Goal: Ask a question: Seek information or help from site administrators or community

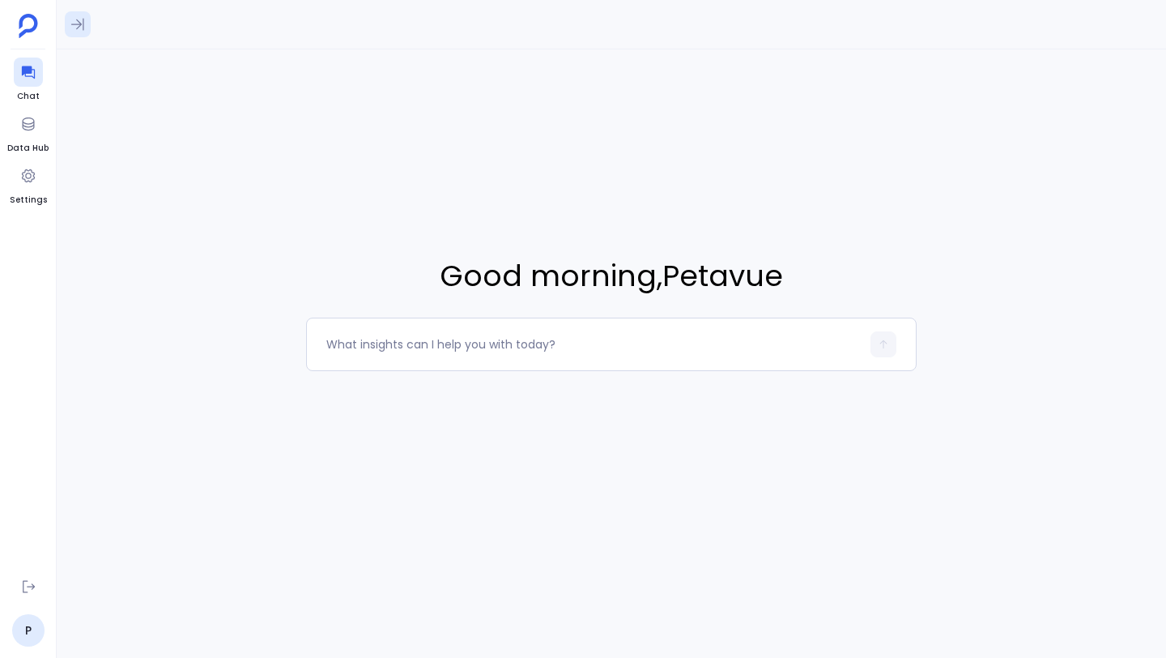
click at [74, 28] on icon at bounding box center [78, 24] width 16 height 16
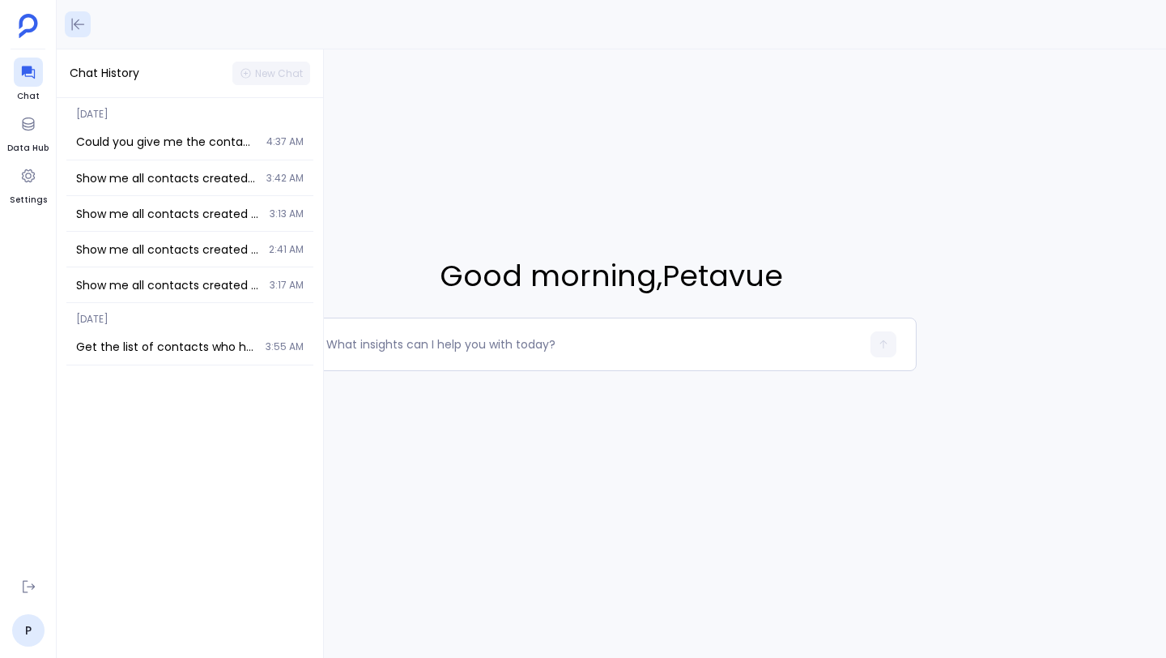
click at [71, 23] on icon at bounding box center [78, 24] width 16 height 16
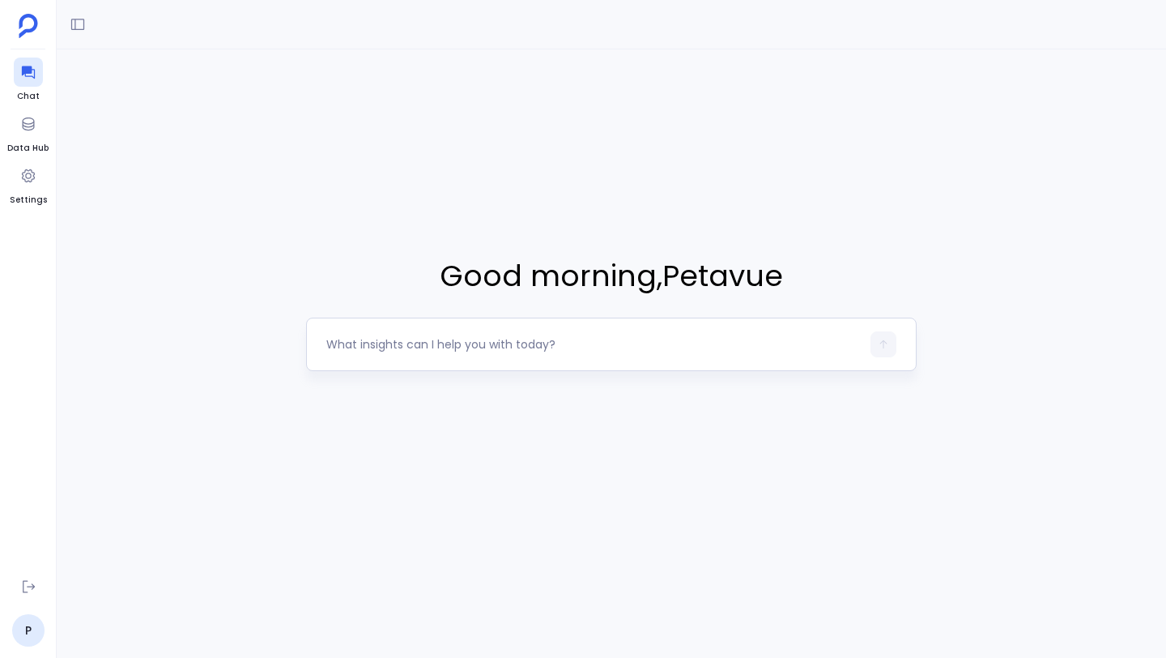
click at [364, 345] on textarea at bounding box center [593, 344] width 534 height 16
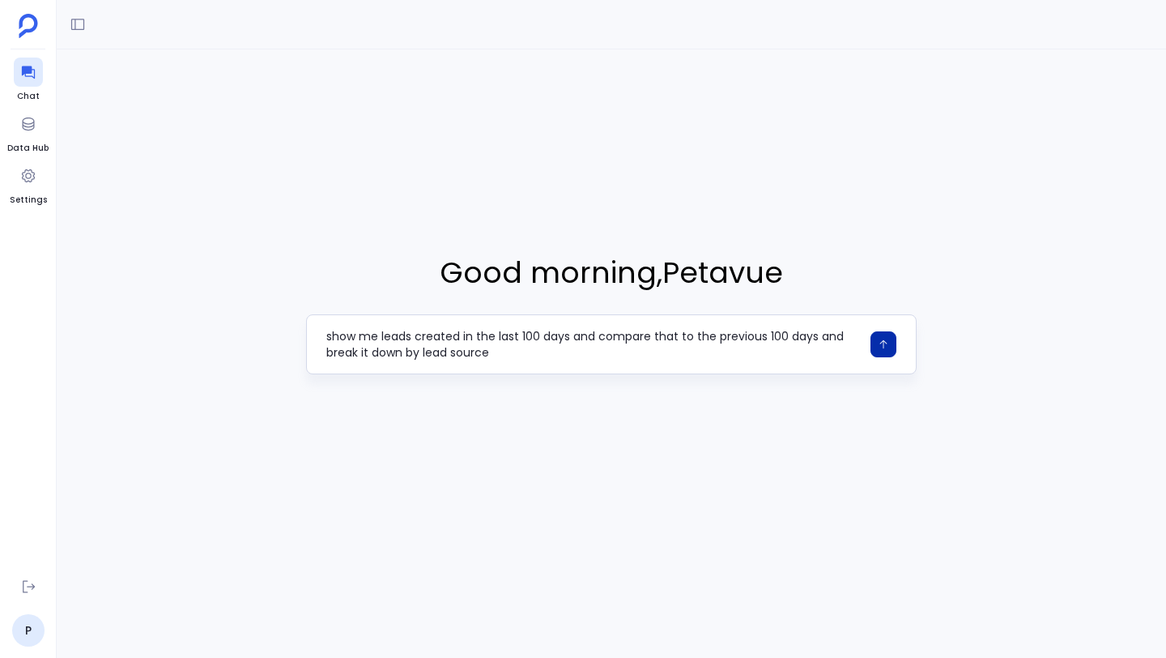
type textarea "show me leads created in the last 100 days and compare that to the previous 100…"
click at [883, 344] on icon "button" at bounding box center [882, 344] width 7 height 9
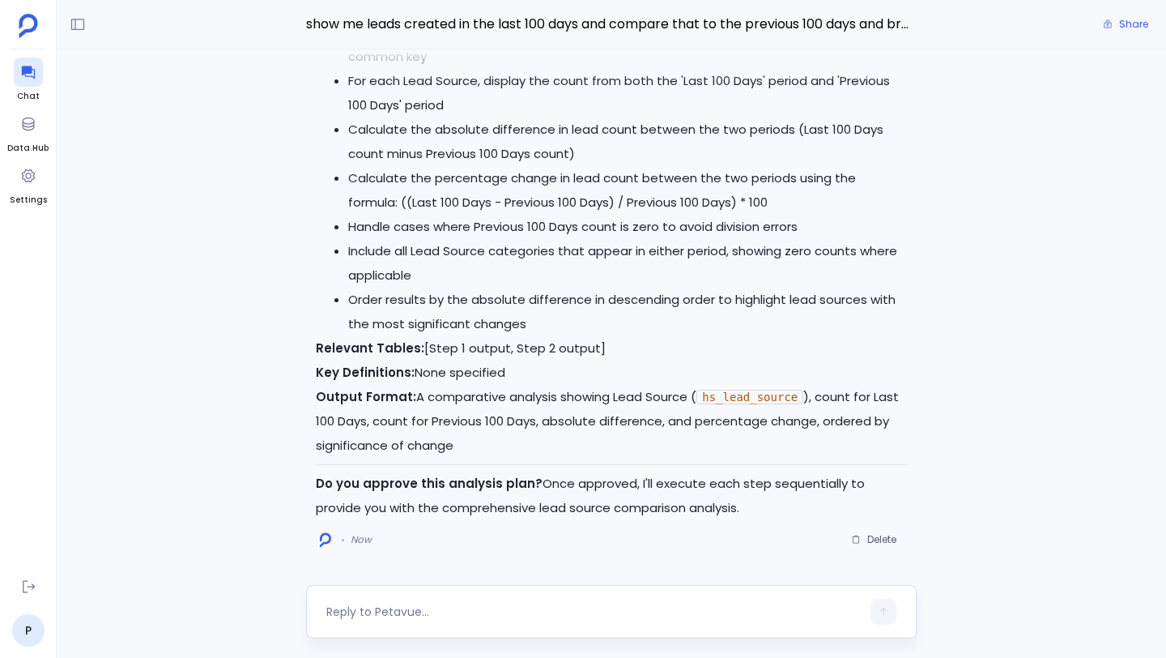
click at [603, 605] on textarea at bounding box center [593, 611] width 534 height 16
type textarea "approve"
click at [883, 610] on icon "button" at bounding box center [882, 611] width 7 height 9
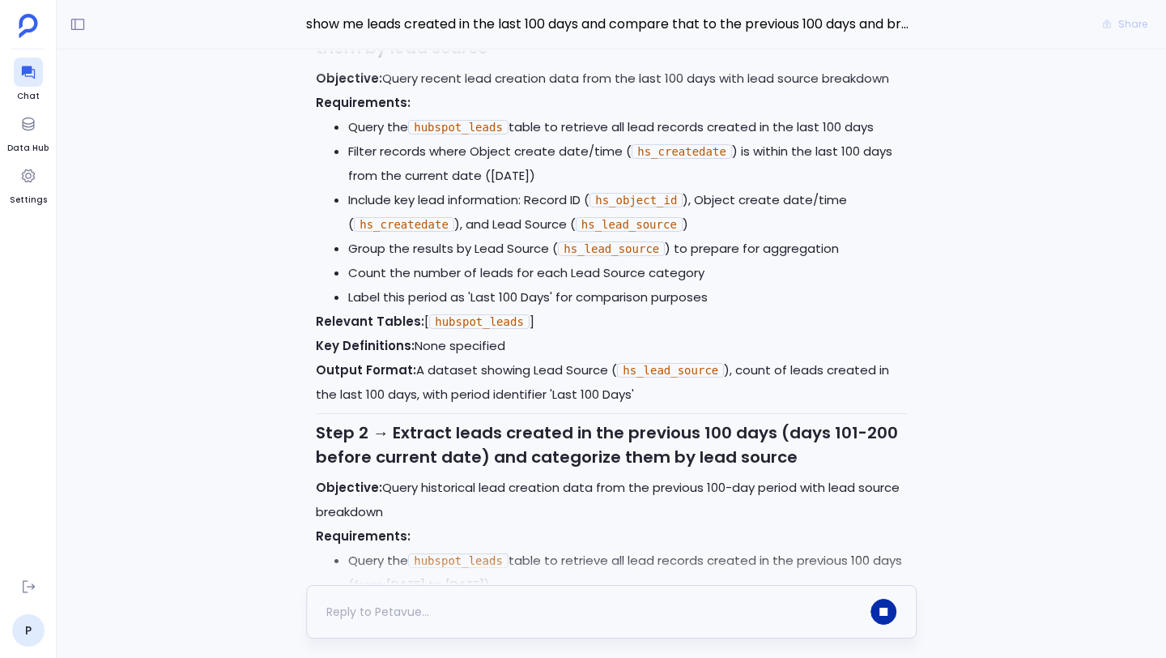
scroll to position [-2078, 0]
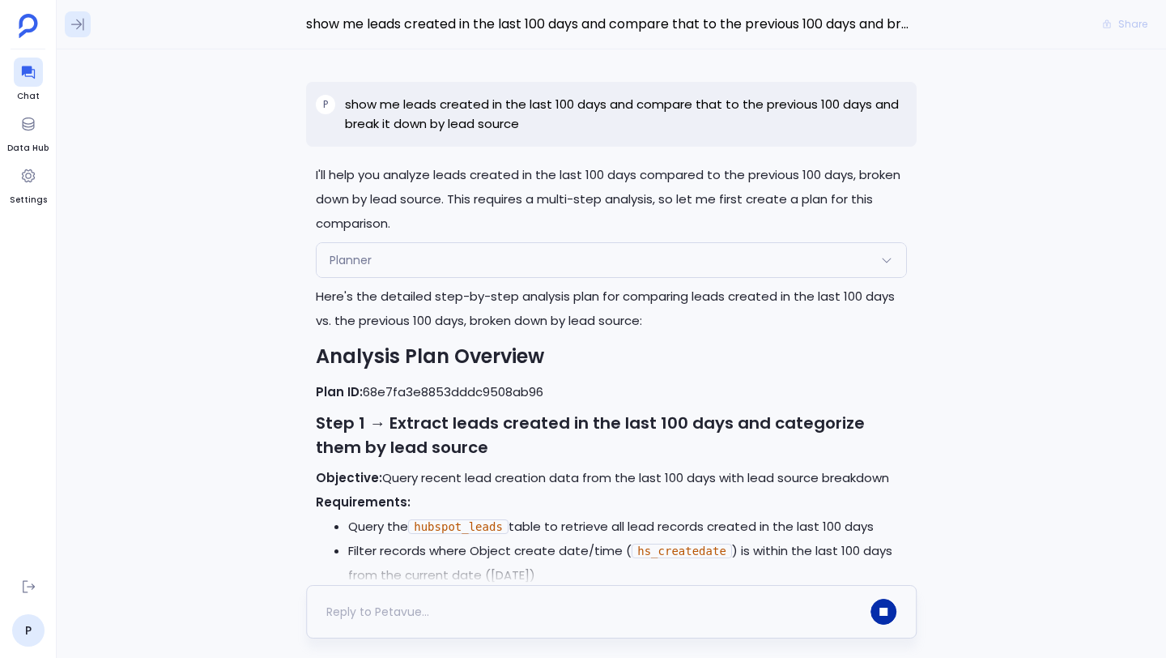
click at [82, 22] on icon at bounding box center [78, 24] width 16 height 16
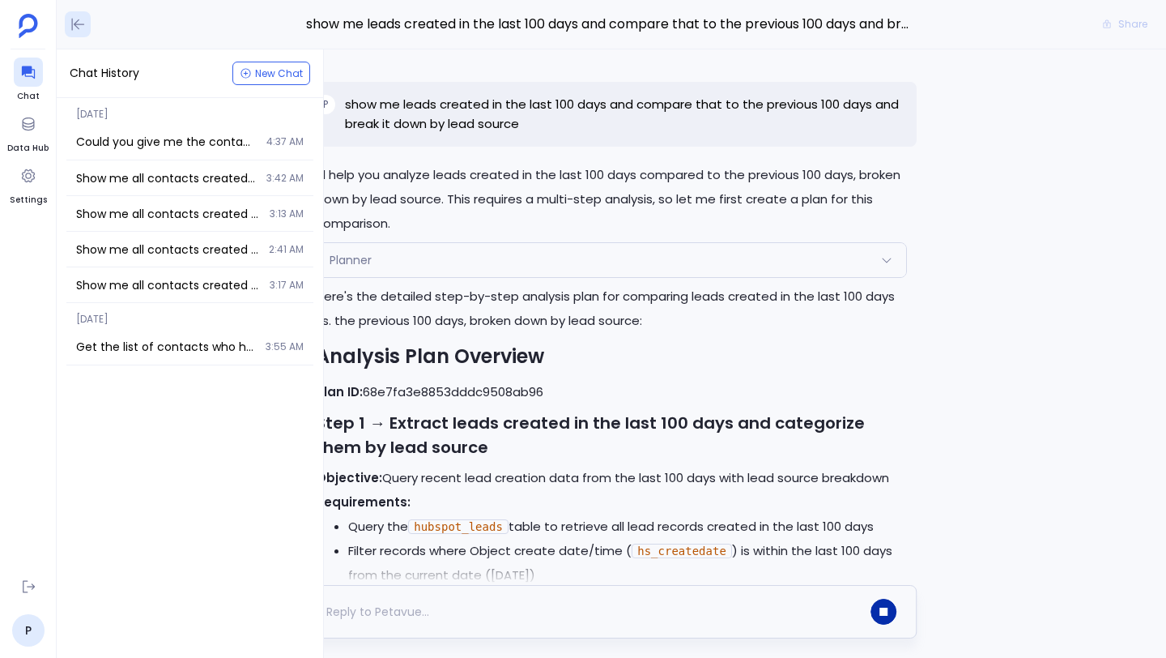
click at [76, 28] on icon at bounding box center [78, 24] width 16 height 16
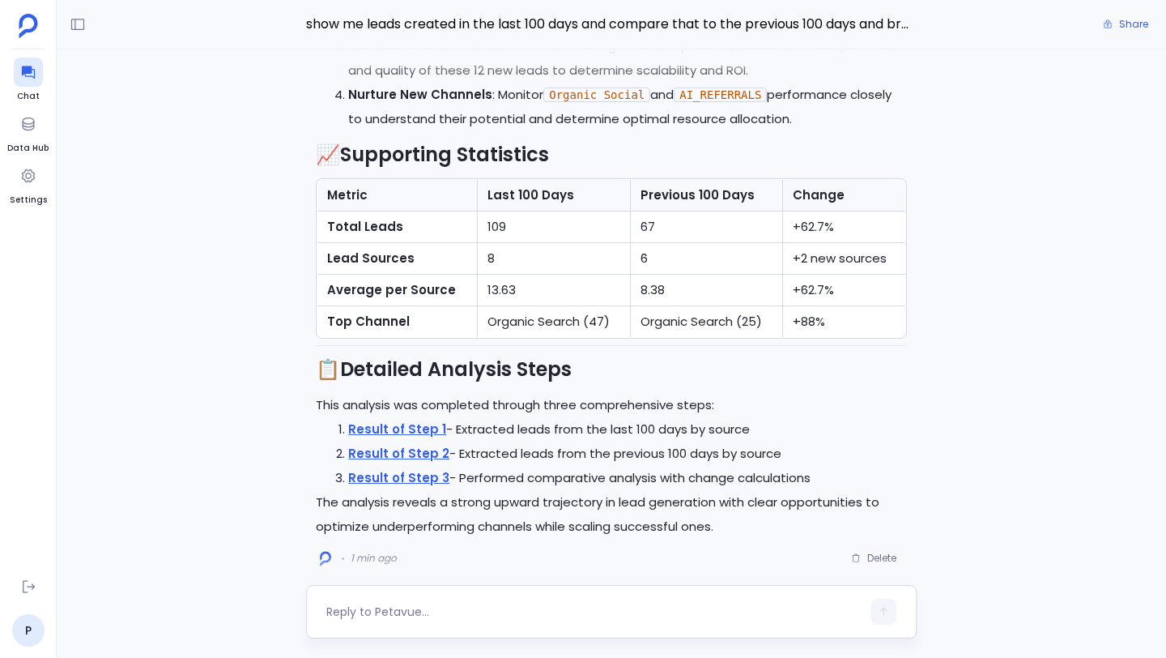
scroll to position [0, 0]
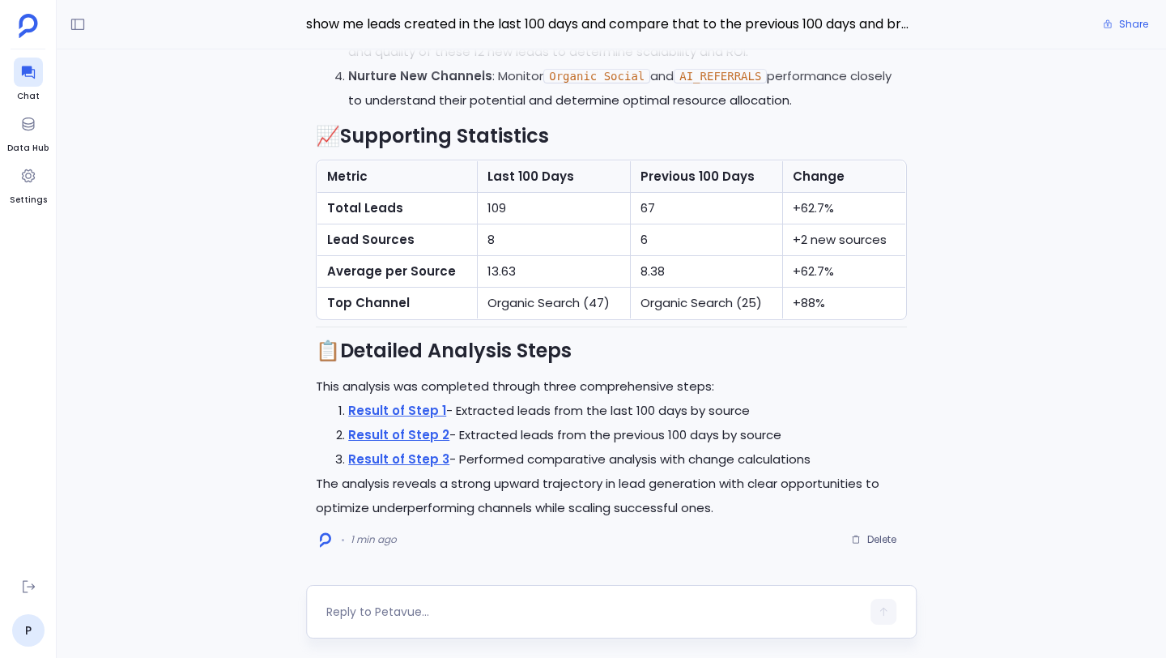
click at [611, 603] on div at bounding box center [593, 611] width 534 height 26
click at [571, 608] on textarea at bounding box center [593, 611] width 534 height 16
type textarea "how many of these leads converted to actual pipeline and also how many of these…"
click at [884, 602] on button "button" at bounding box center [884, 608] width 26 height 26
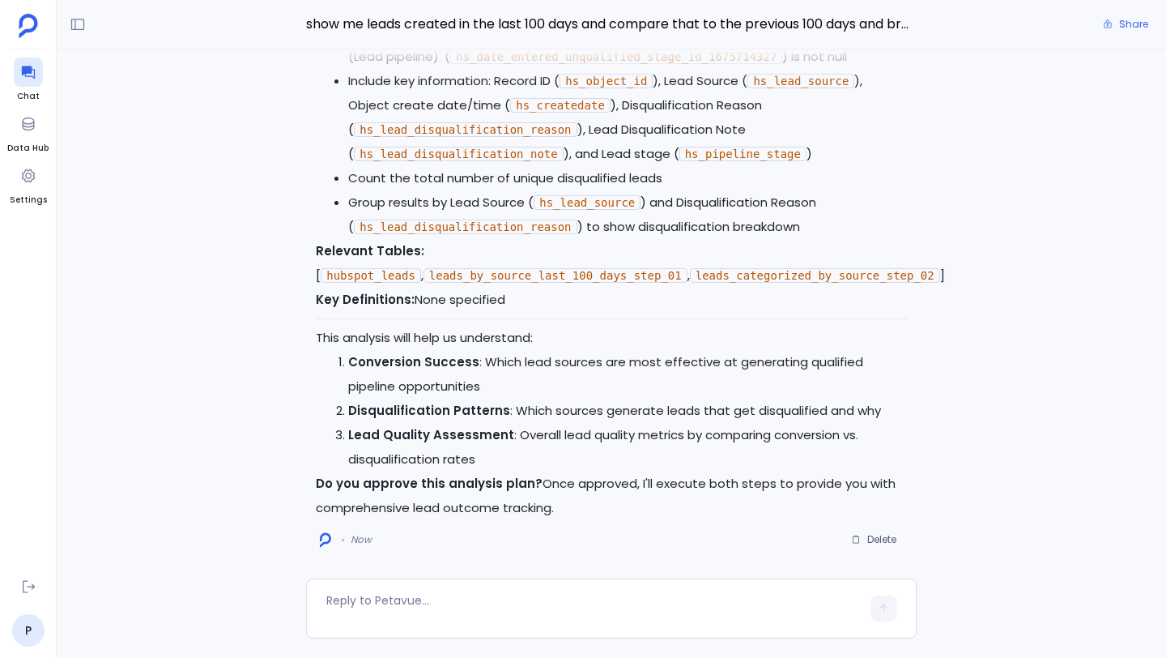
click at [619, 606] on textarea at bounding box center [593, 608] width 534 height 32
type textarea "approve"
click at [886, 607] on icon "button" at bounding box center [883, 611] width 11 height 11
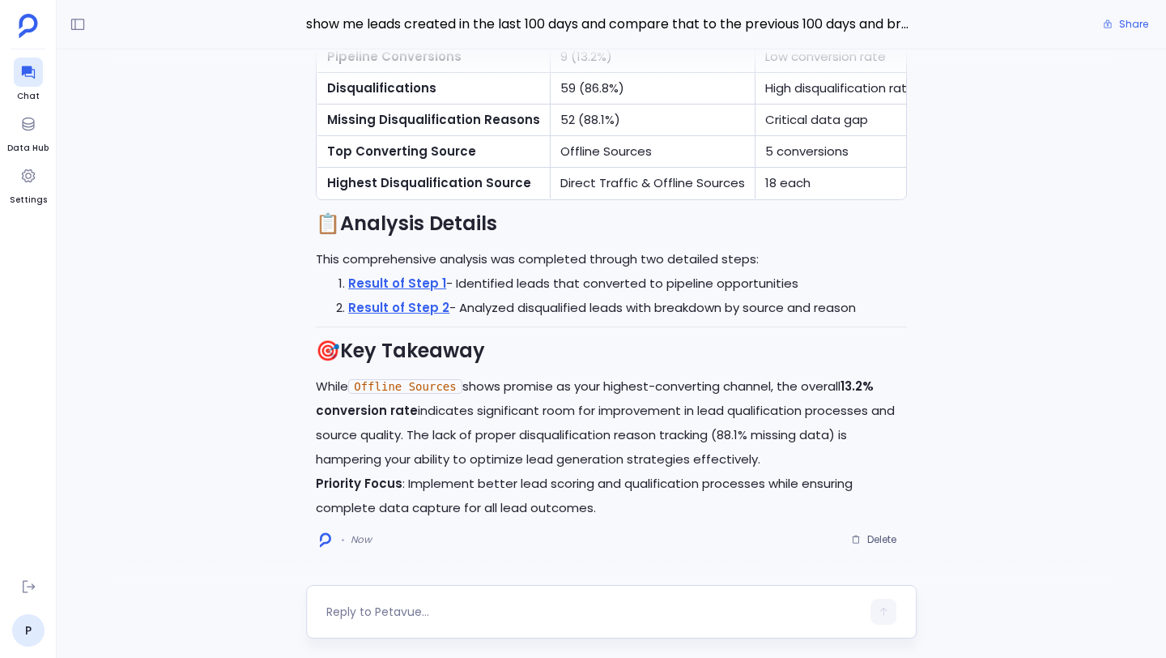
click at [470, 615] on textarea at bounding box center [593, 611] width 534 height 16
type textarea "what field are you looking at for disqualification reasons?"
click at [893, 611] on button "button" at bounding box center [884, 611] width 26 height 26
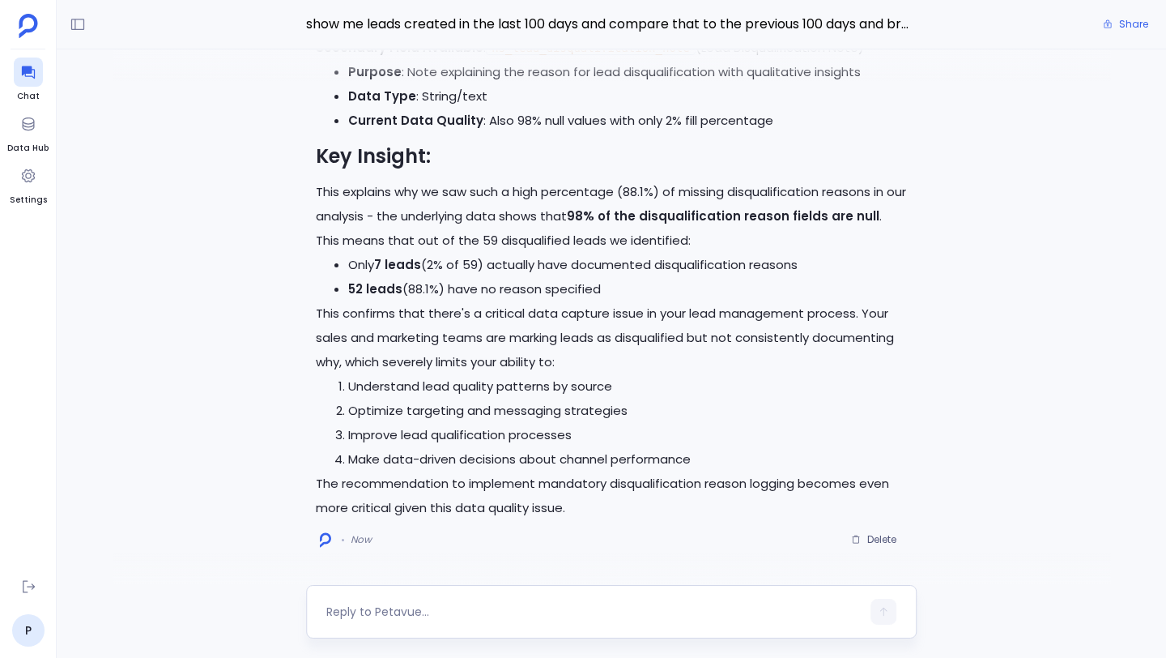
click at [445, 607] on textarea at bounding box center [593, 611] width 534 height 16
type textarea "look at the disqualification stage in the deal"
click at [877, 609] on button "button" at bounding box center [884, 611] width 26 height 26
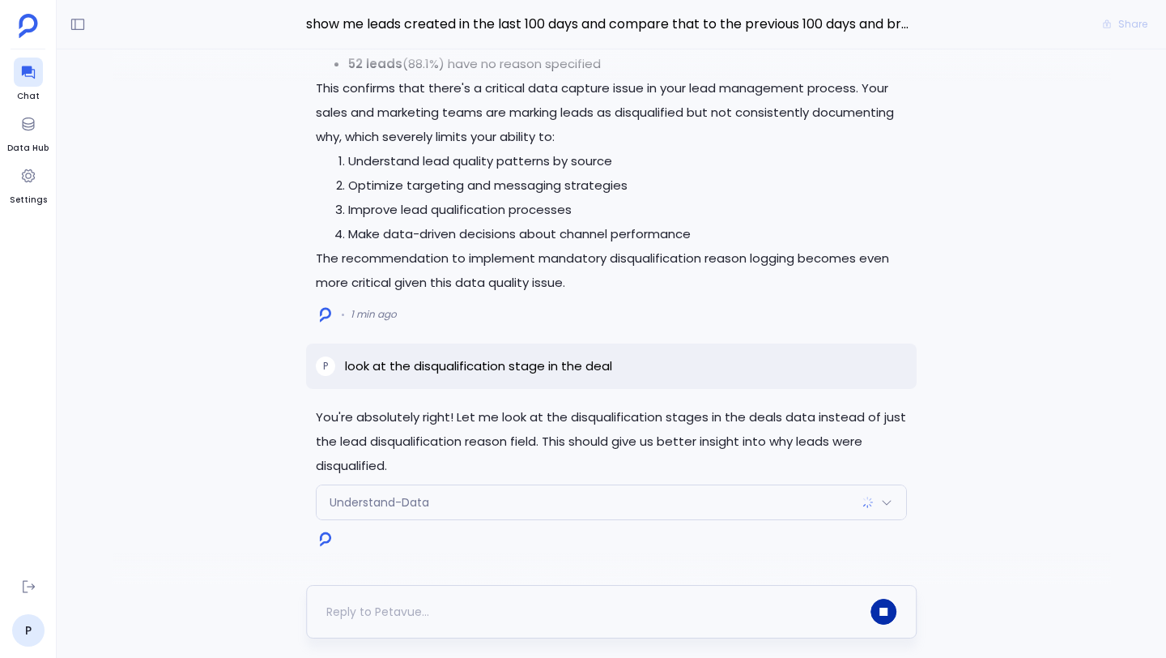
click at [888, 613] on button "button" at bounding box center [884, 611] width 26 height 26
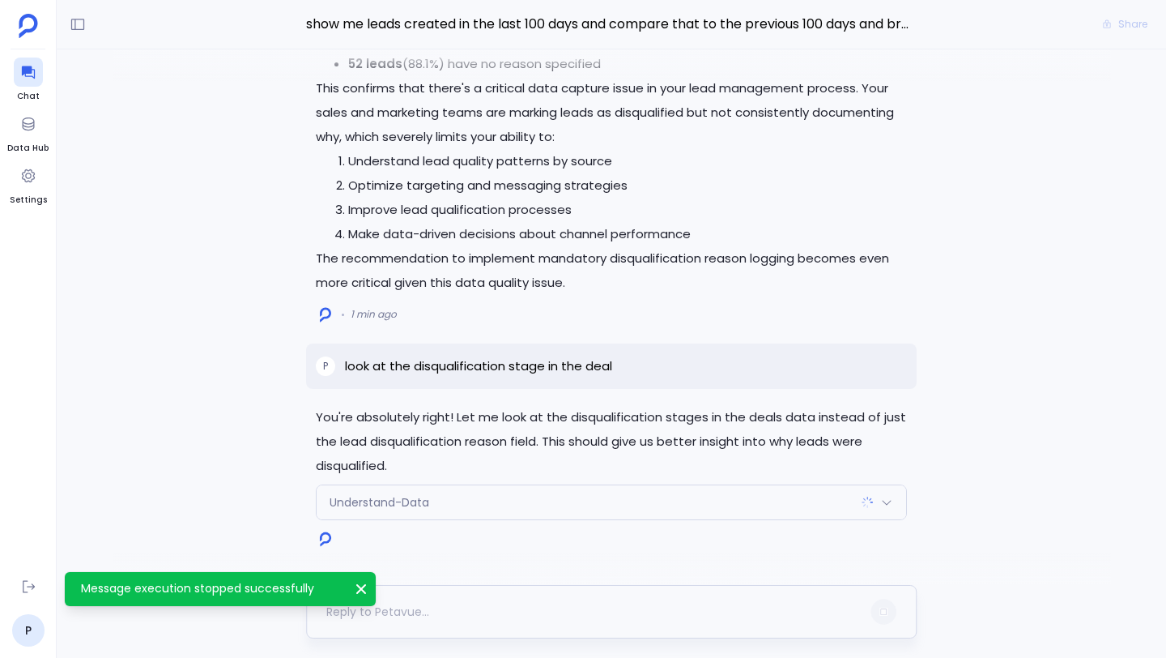
click at [585, 602] on div at bounding box center [593, 611] width 534 height 26
click at [364, 588] on icon "Message execution stopped successfully" at bounding box center [361, 589] width 16 height 16
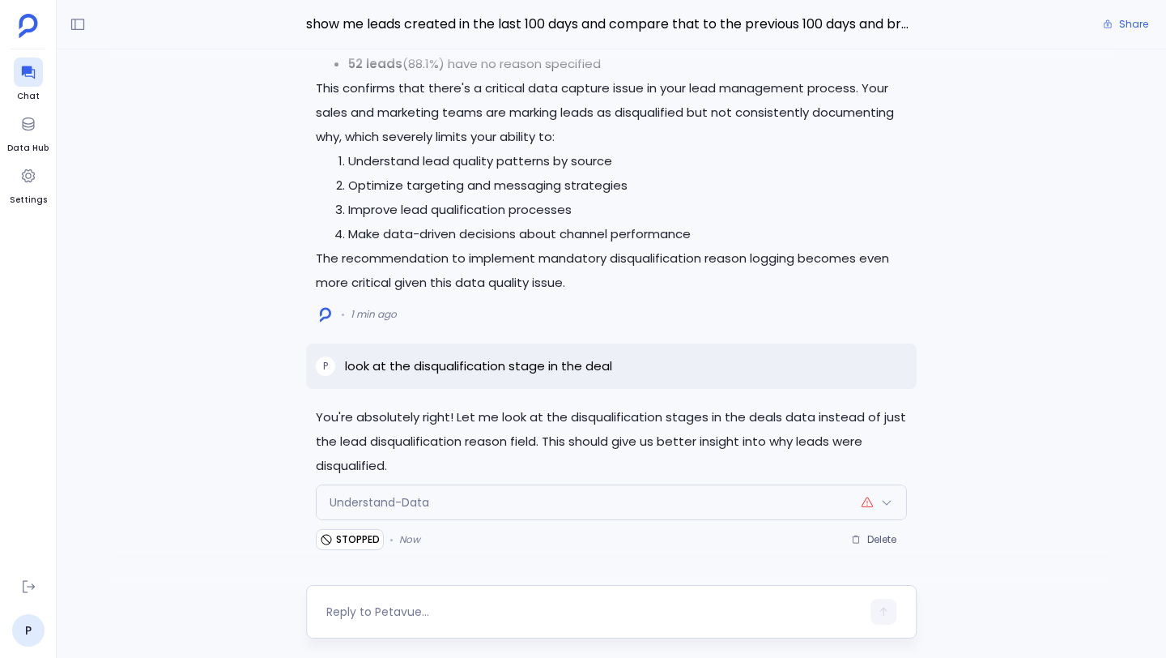
click at [396, 609] on textarea at bounding box center [593, 611] width 534 height 16
click at [572, 610] on textarea "look at the disqualification at lead stage" at bounding box center [593, 611] width 534 height 16
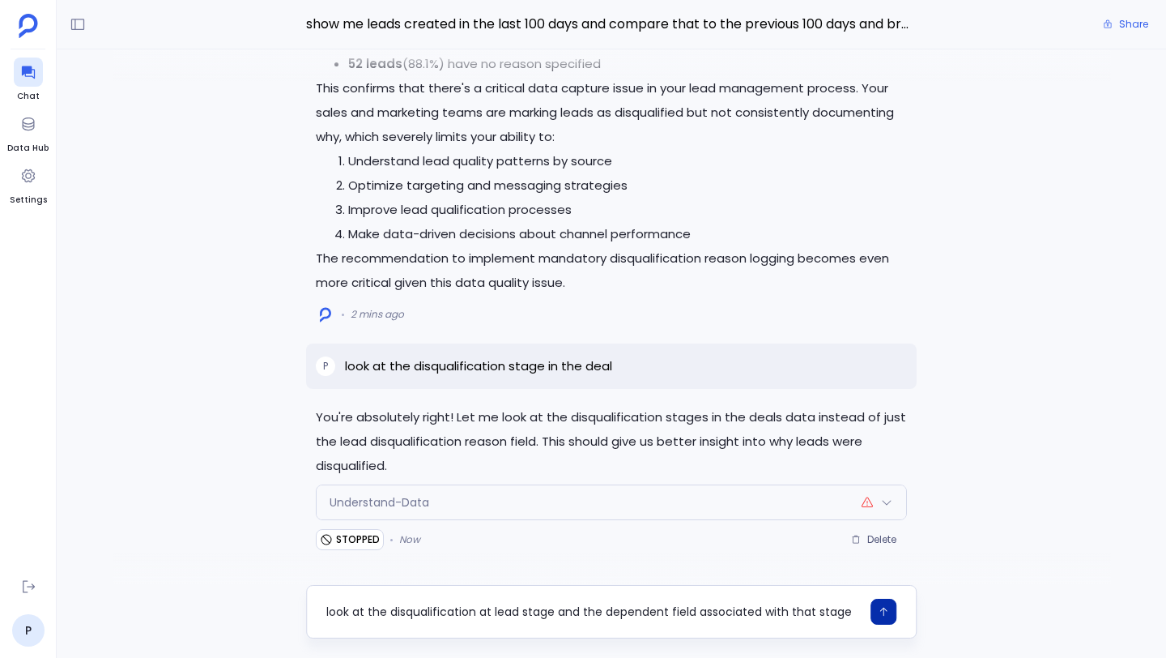
type textarea "look at the disqualification at lead stage and the dependent field associated w…"
click at [879, 614] on icon "button" at bounding box center [883, 611] width 11 height 11
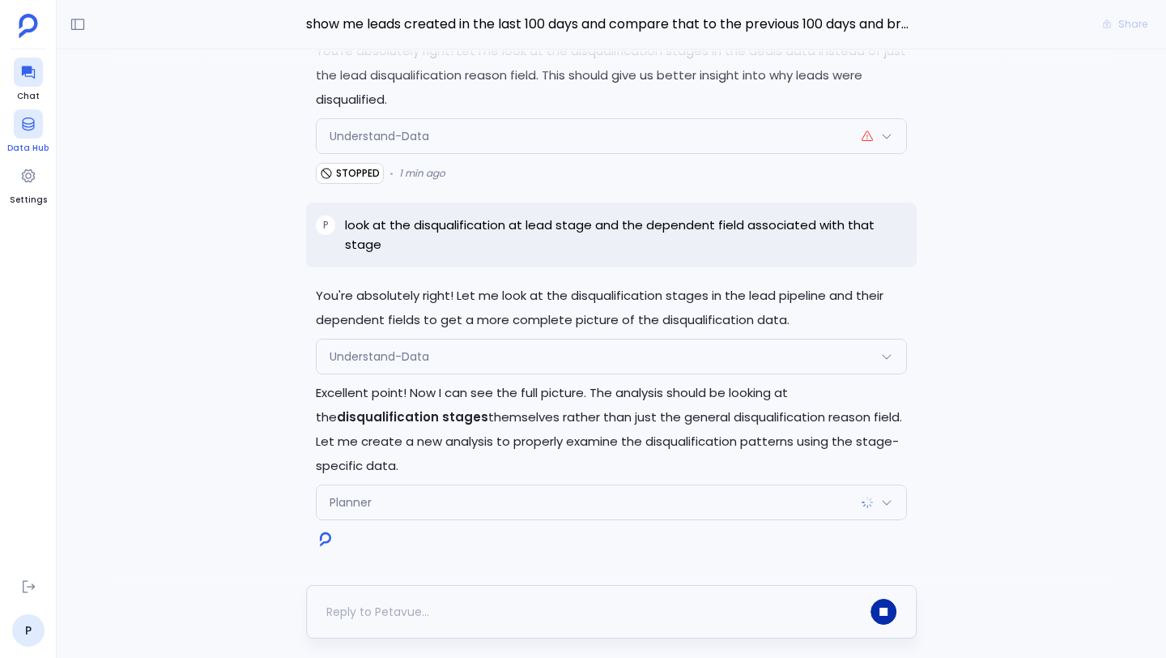
click at [23, 144] on span "Data Hub" at bounding box center [27, 148] width 41 height 13
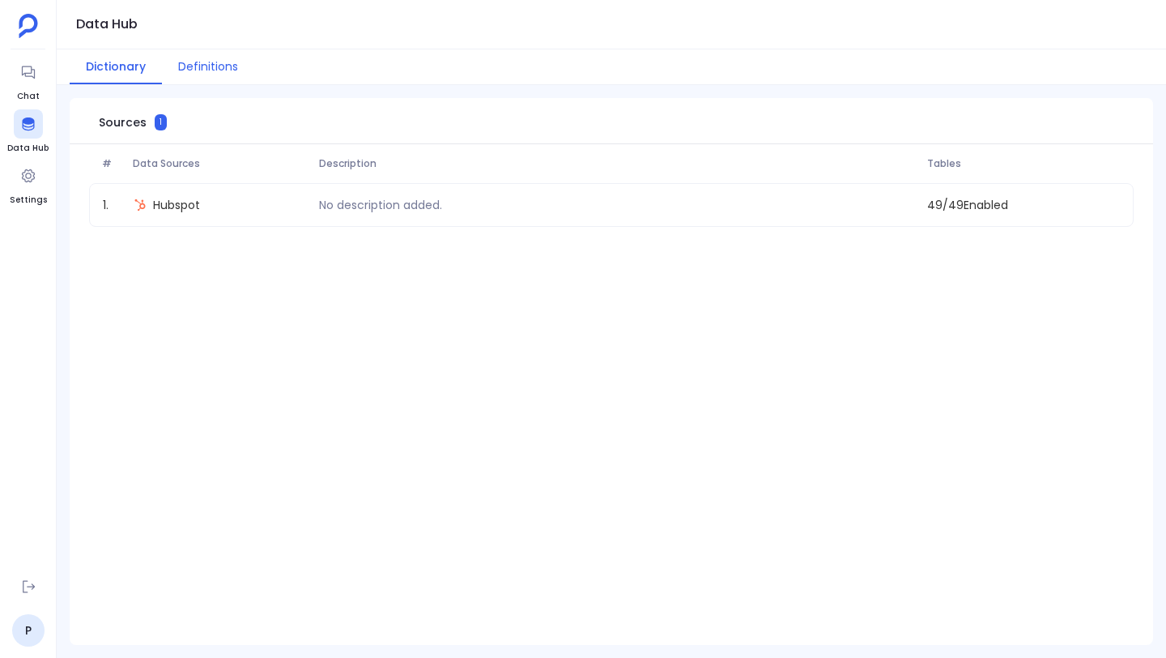
click at [200, 76] on button "Definitions" at bounding box center [208, 66] width 92 height 35
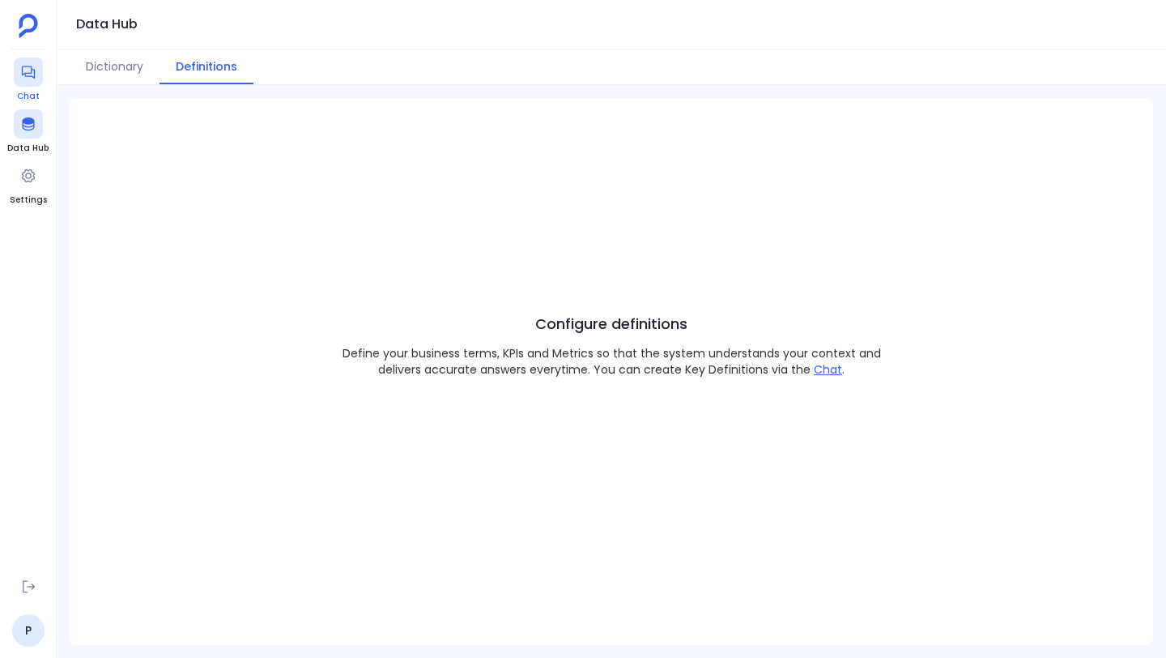
click at [32, 79] on icon at bounding box center [28, 72] width 16 height 16
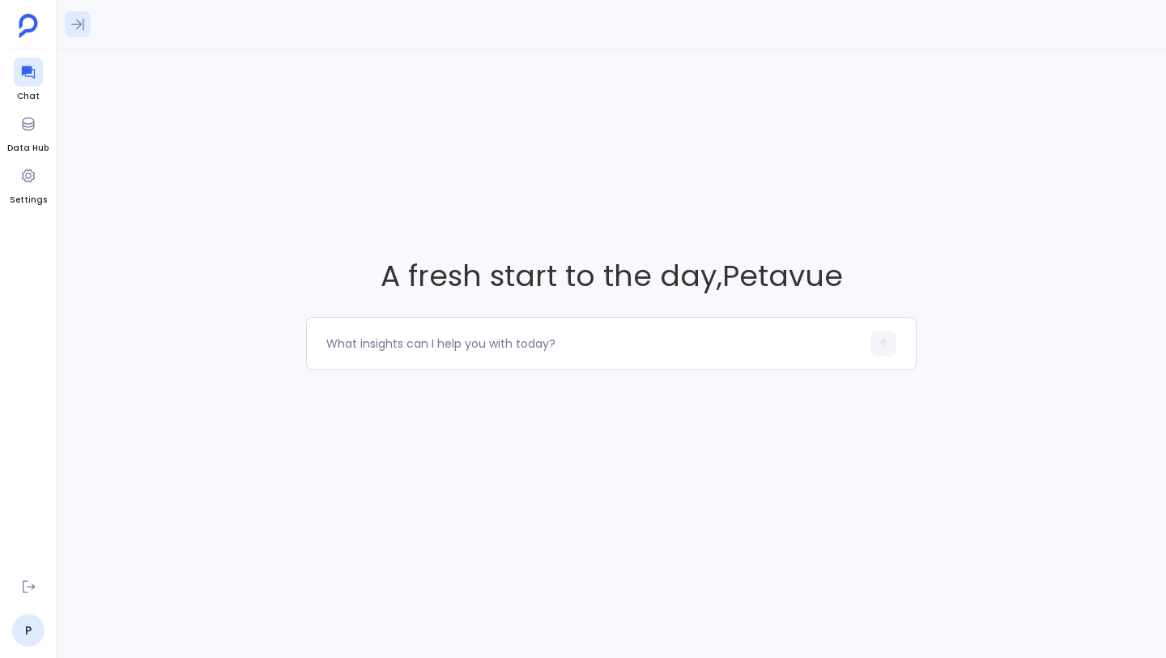
click at [81, 22] on icon at bounding box center [78, 24] width 16 height 16
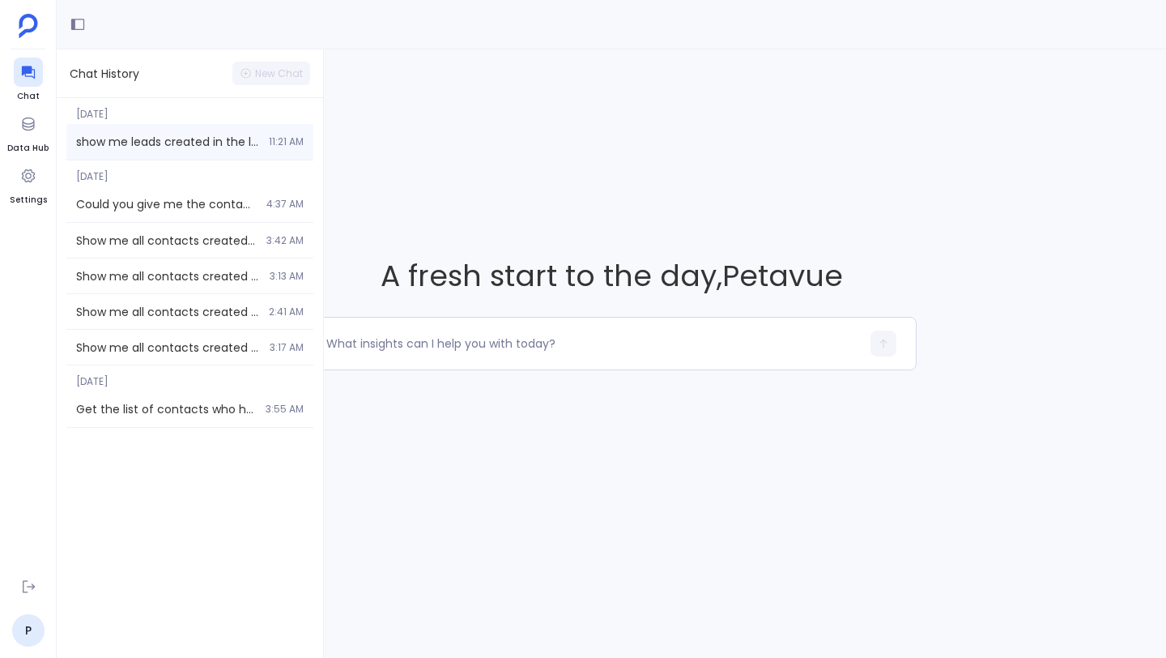
click at [132, 134] on span "show me leads created in the last 100 days and compare that to the previous 100…" at bounding box center [167, 142] width 183 height 16
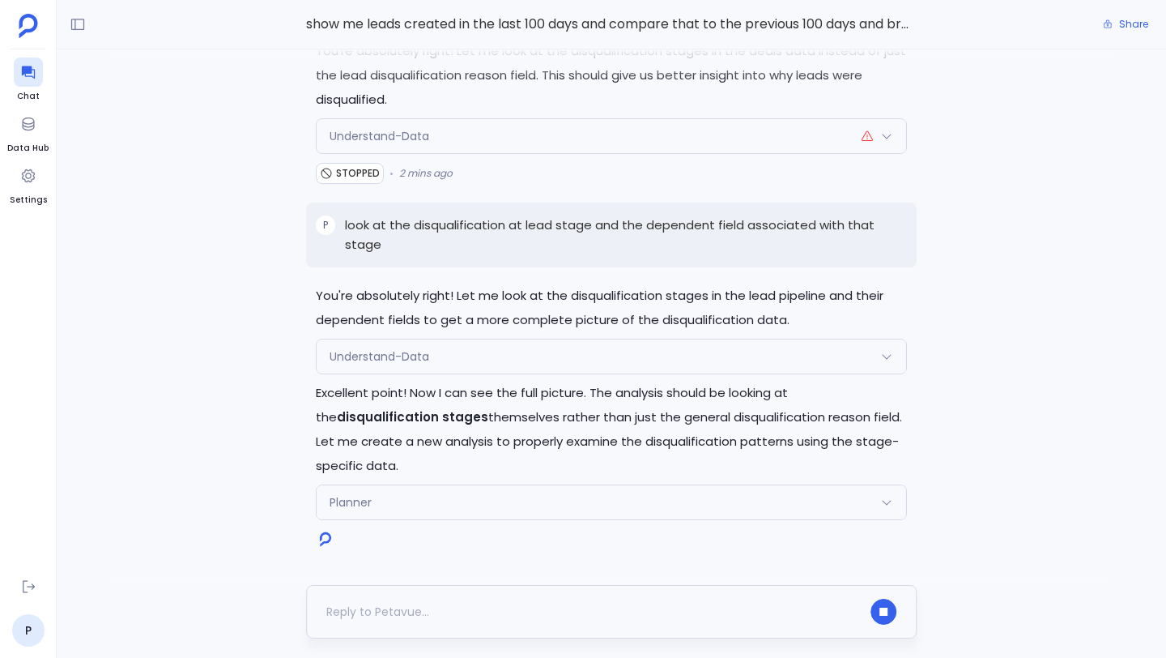
click at [414, 609] on div at bounding box center [593, 611] width 534 height 26
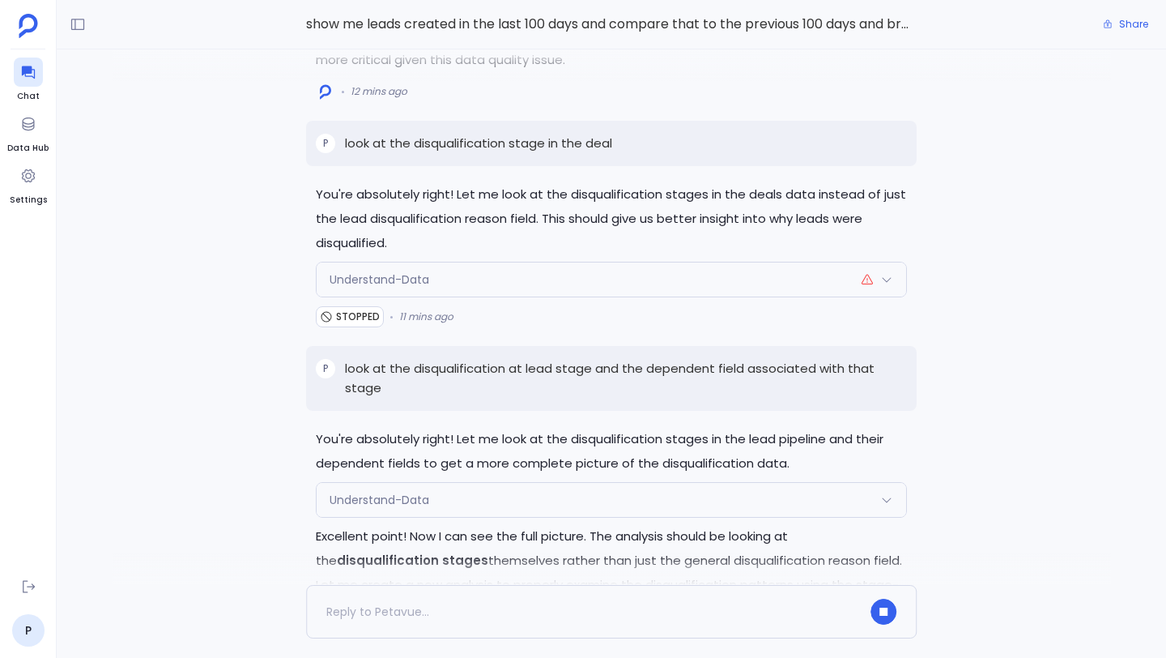
scroll to position [-147, 0]
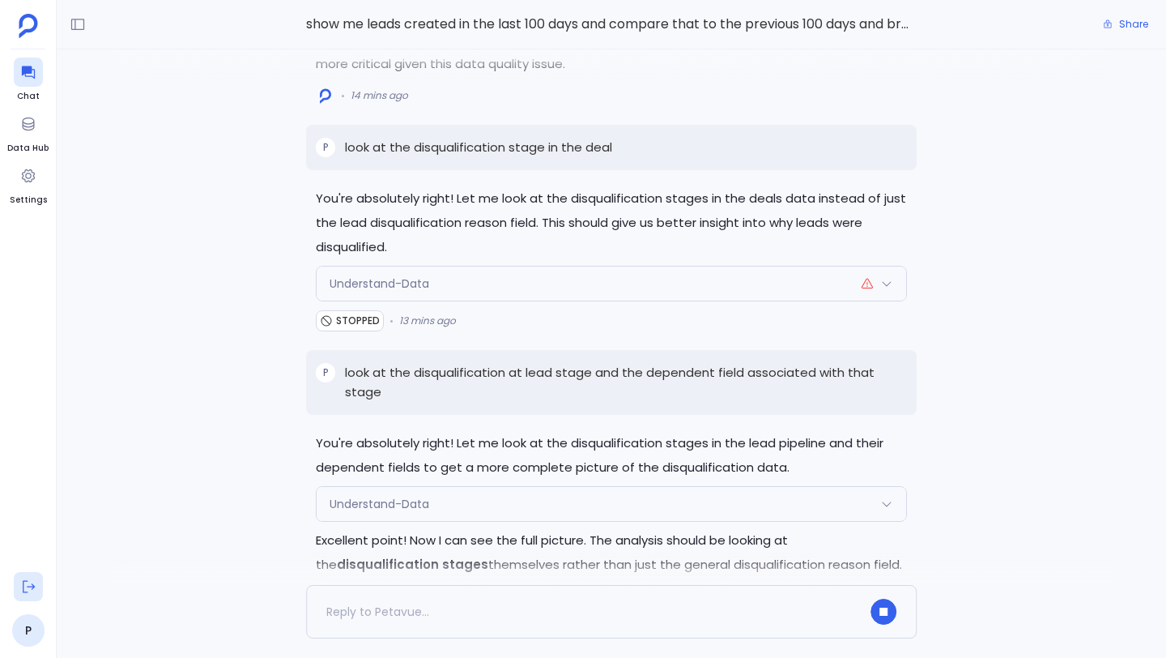
click at [21, 590] on icon at bounding box center [28, 586] width 16 height 16
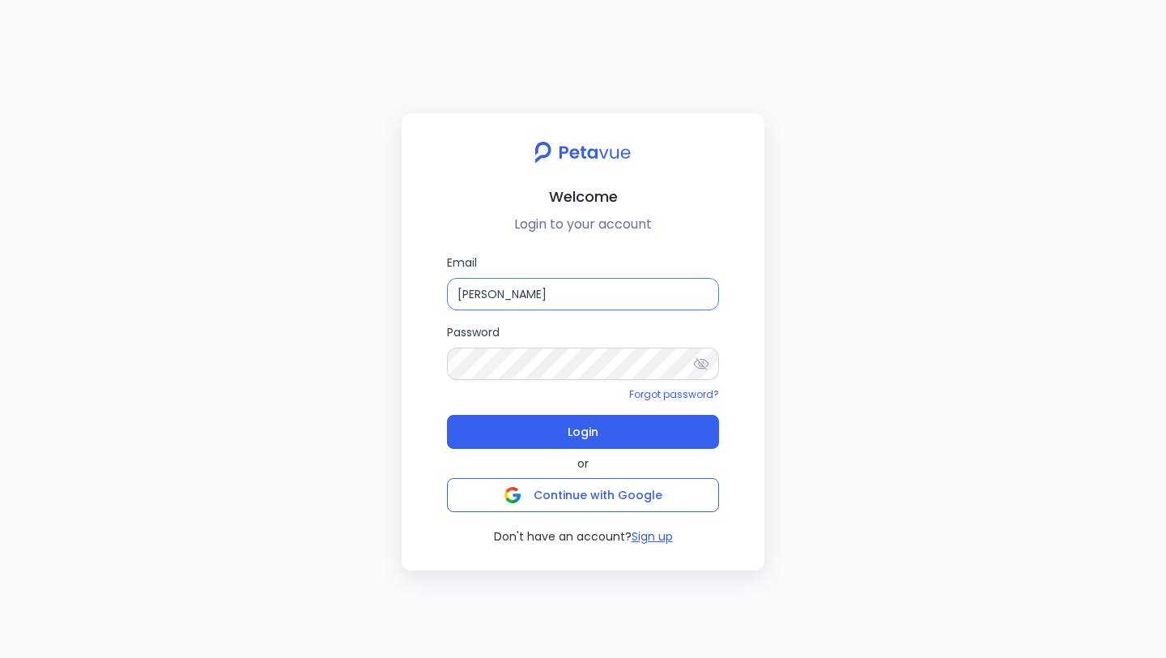
drag, startPoint x: 579, startPoint y: 296, endPoint x: 409, endPoint y: 287, distance: 170.3
click at [409, 287] on div "Welcome Login to your account Email [PERSON_NAME] Password Forgot password? Log…" at bounding box center [583, 341] width 363 height 457
paste input "[EMAIL_ADDRESS][DOMAIN_NAME]"
type input "[EMAIL_ADDRESS][DOMAIN_NAME]"
click at [444, 359] on div "Email [EMAIL_ADDRESS][DOMAIN_NAME] Password Forgot password? Login or Continue …" at bounding box center [583, 398] width 337 height 291
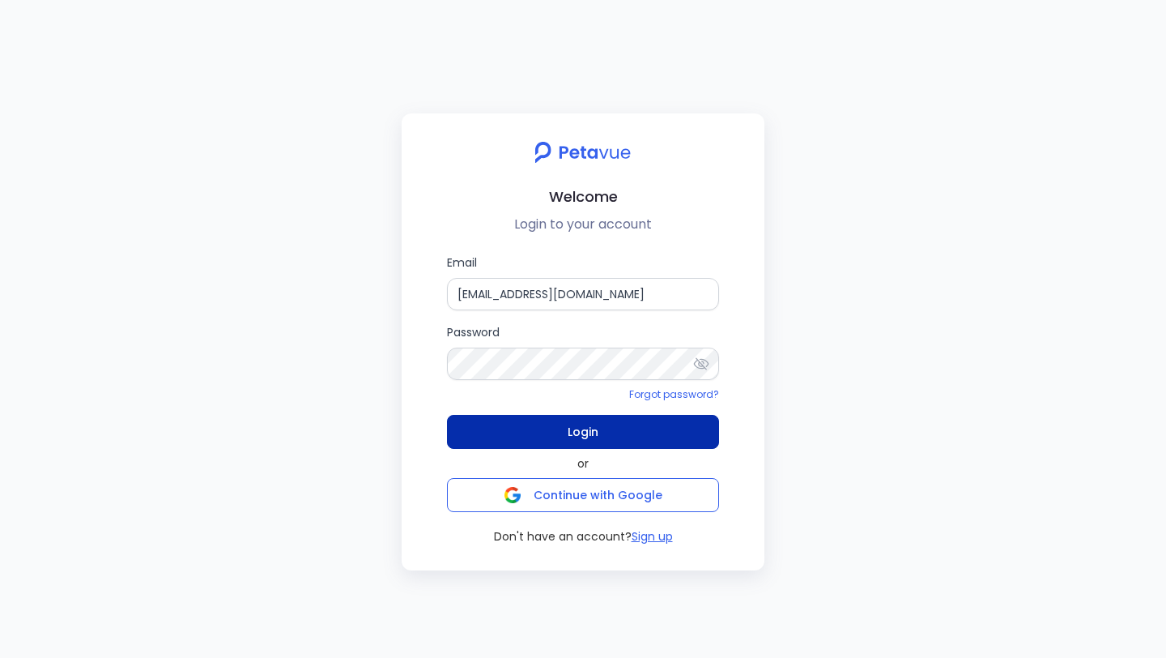
click at [495, 432] on button "Login" at bounding box center [583, 432] width 272 height 34
